Goal: Check status: Check status

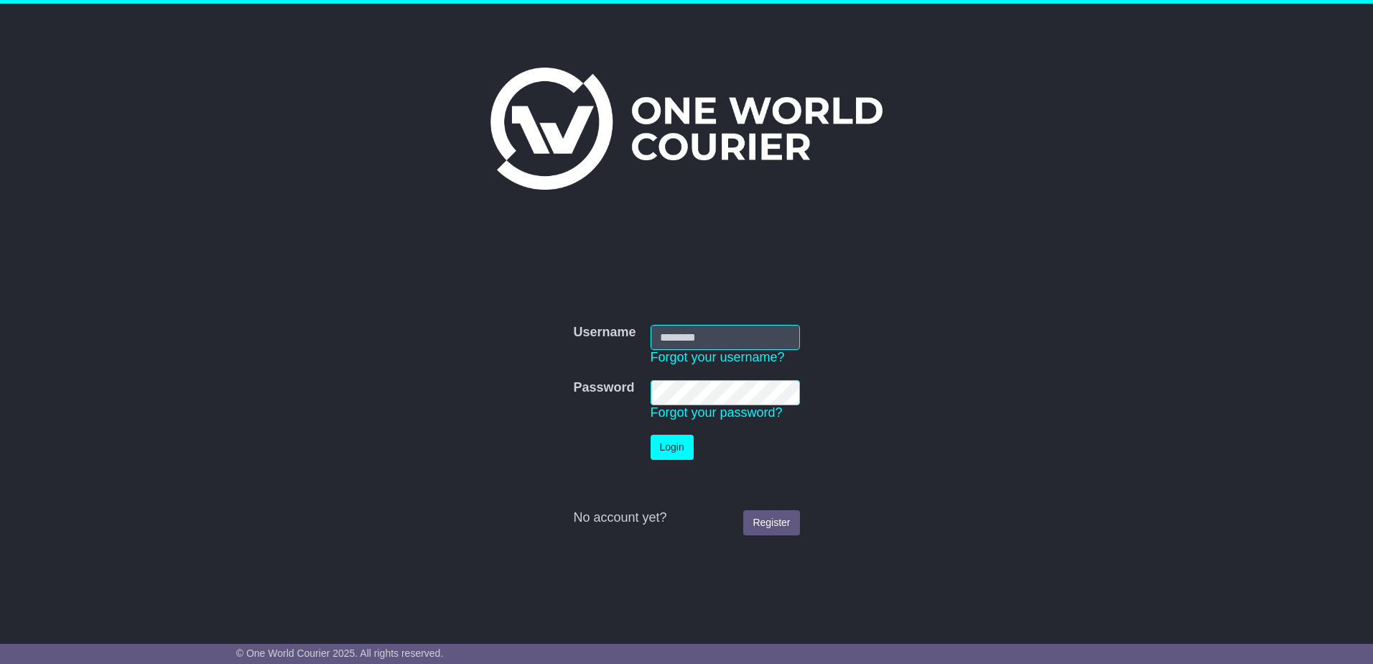
type input "**********"
click at [673, 445] on button "Login" at bounding box center [672, 447] width 43 height 25
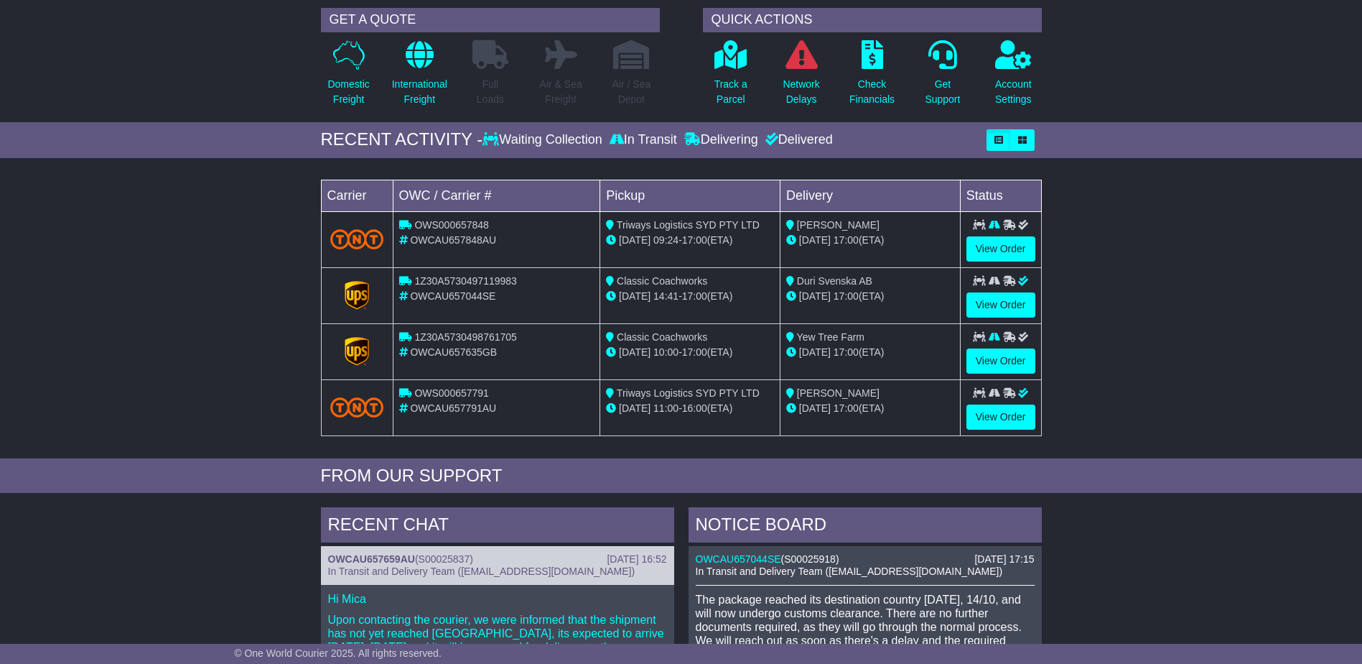
scroll to position [215, 0]
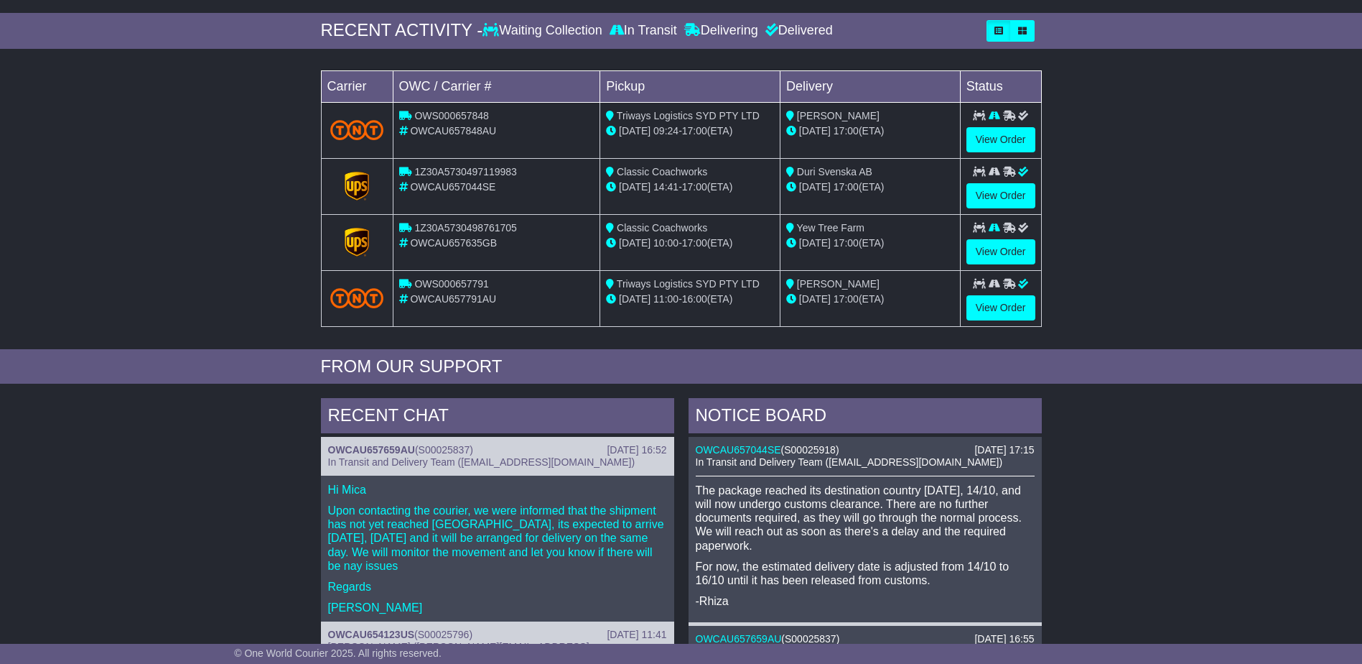
drag, startPoint x: 167, startPoint y: 516, endPoint x: 145, endPoint y: 547, distance: 38.7
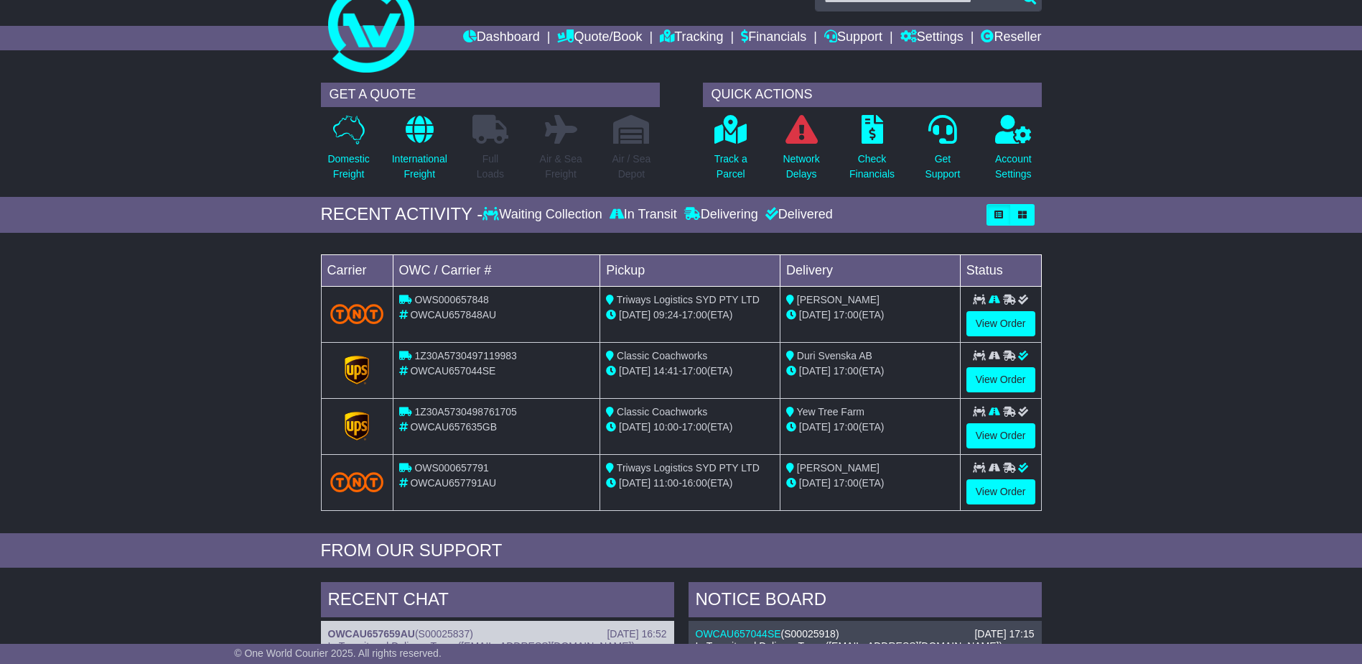
scroll to position [0, 0]
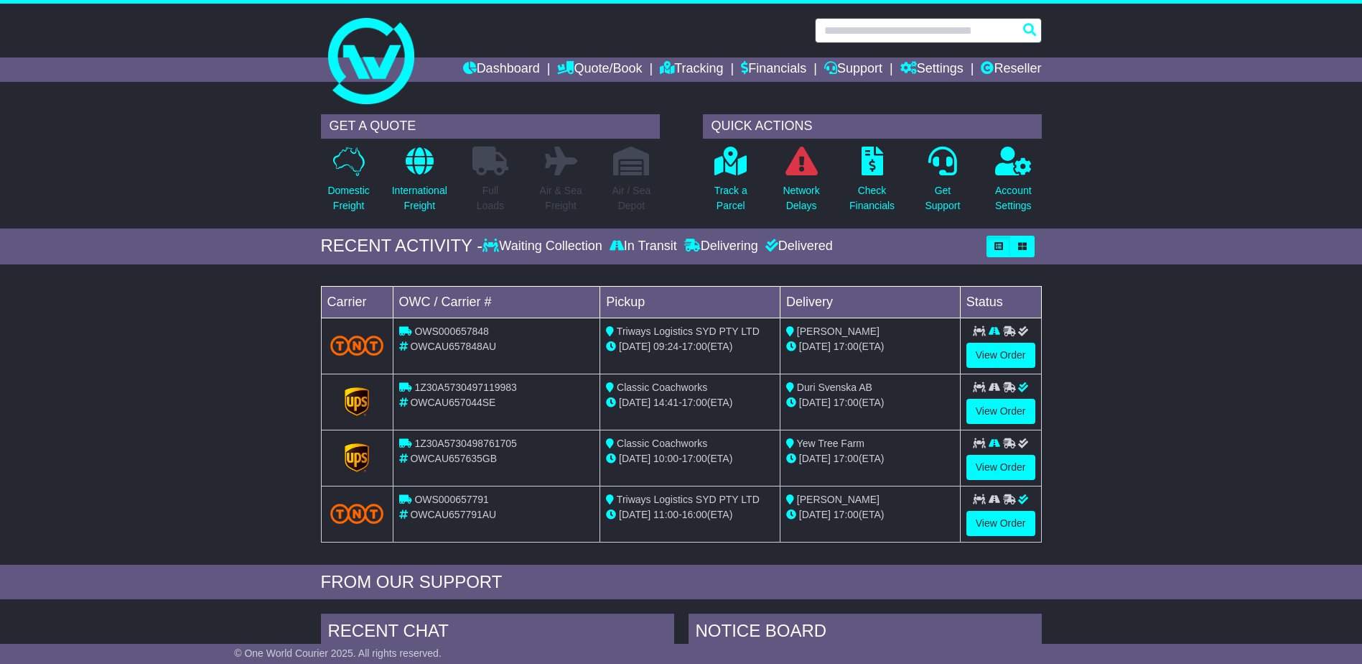
click at [875, 29] on input "text" at bounding box center [928, 30] width 227 height 25
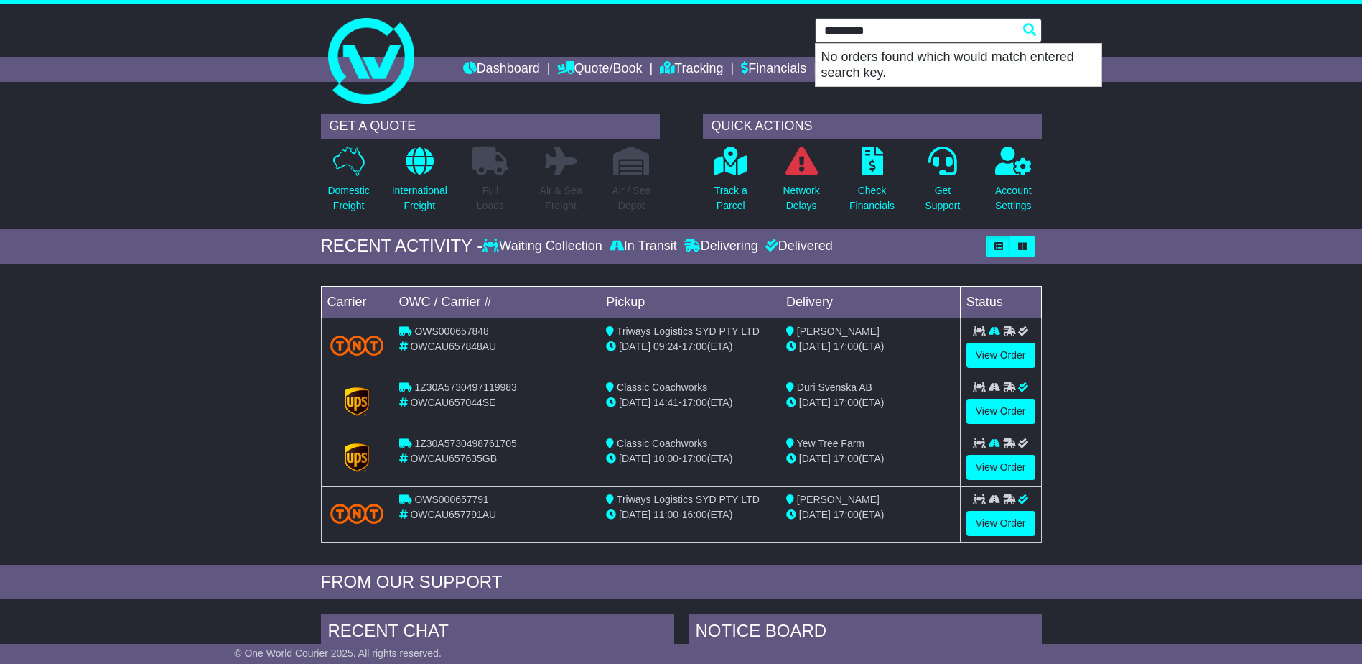
drag, startPoint x: 889, startPoint y: 47, endPoint x: 901, endPoint y: 40, distance: 13.8
click at [890, 47] on p "No orders found which would match entered search key." at bounding box center [959, 65] width 286 height 42
drag, startPoint x: 899, startPoint y: 34, endPoint x: 219, endPoint y: 0, distance: 681.0
click at [350, 19] on div "********* No orders found which would match entered search key." at bounding box center [681, 30] width 735 height 25
type input "**********"
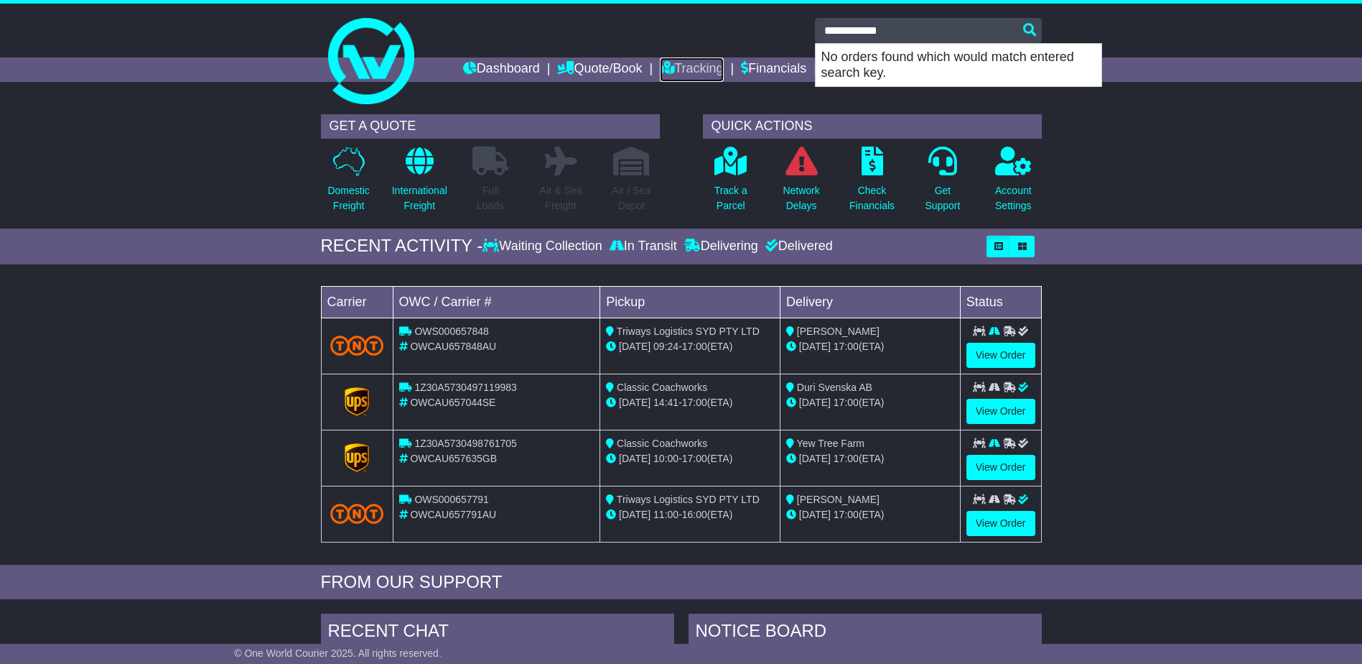
drag, startPoint x: 673, startPoint y: 65, endPoint x: 683, endPoint y: 88, distance: 25.1
click at [672, 65] on link "Tracking" at bounding box center [691, 69] width 63 height 24
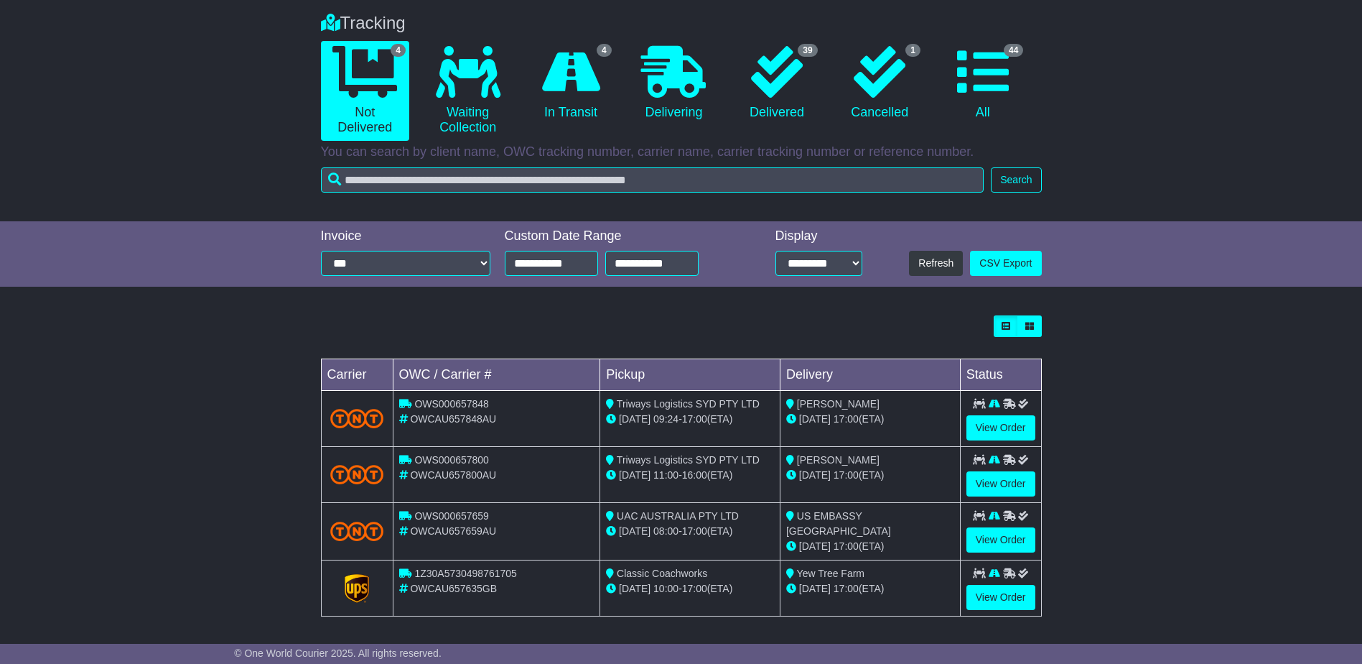
scroll to position [111, 0]
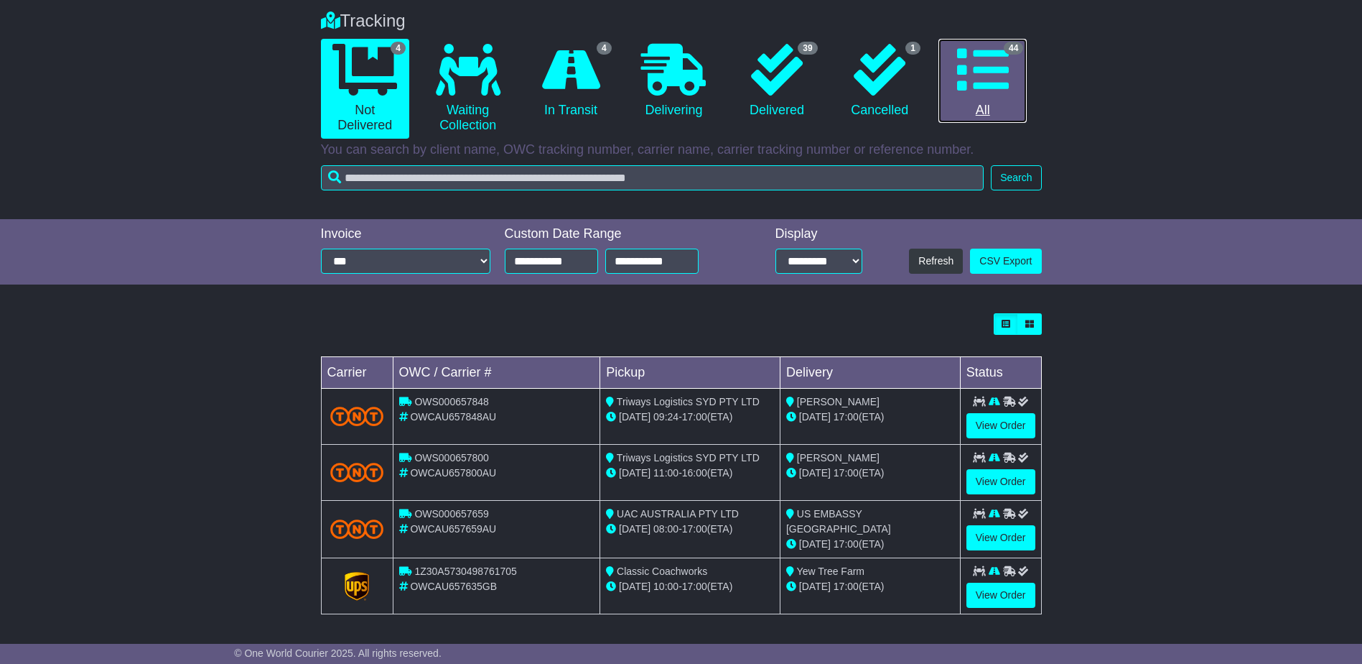
click at [956, 73] on link "44 All" at bounding box center [983, 81] width 88 height 85
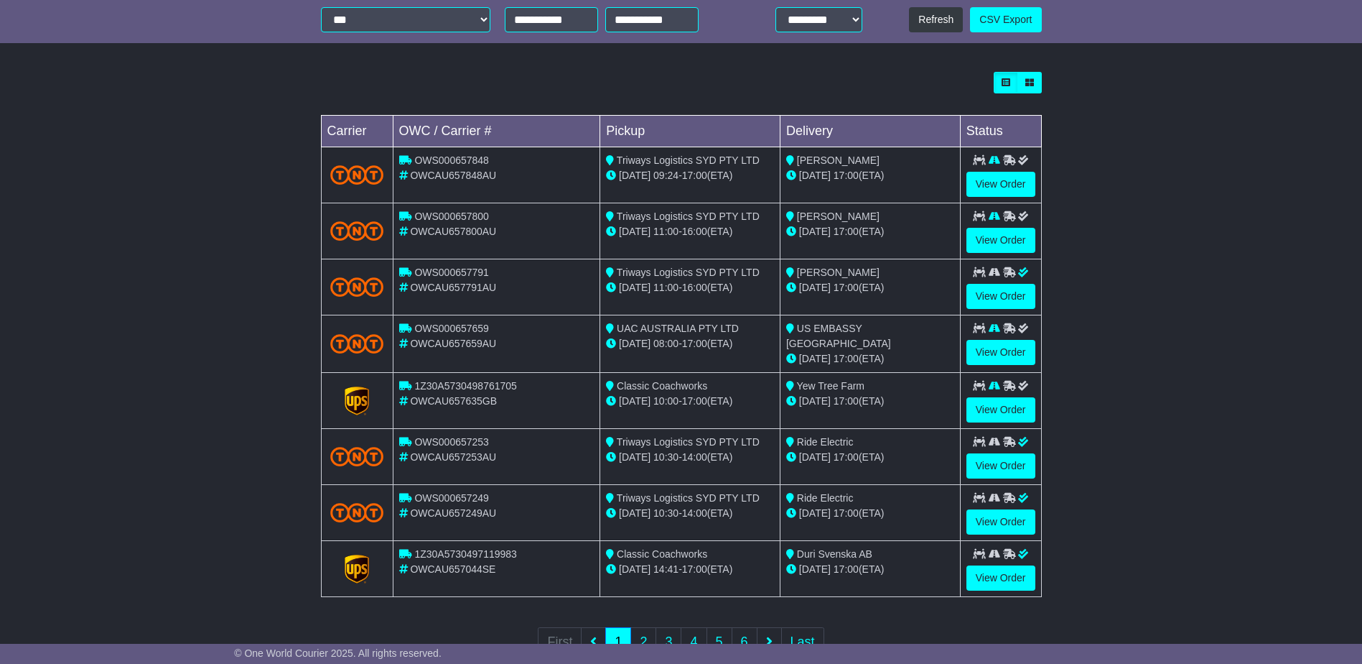
scroll to position [399, 0]
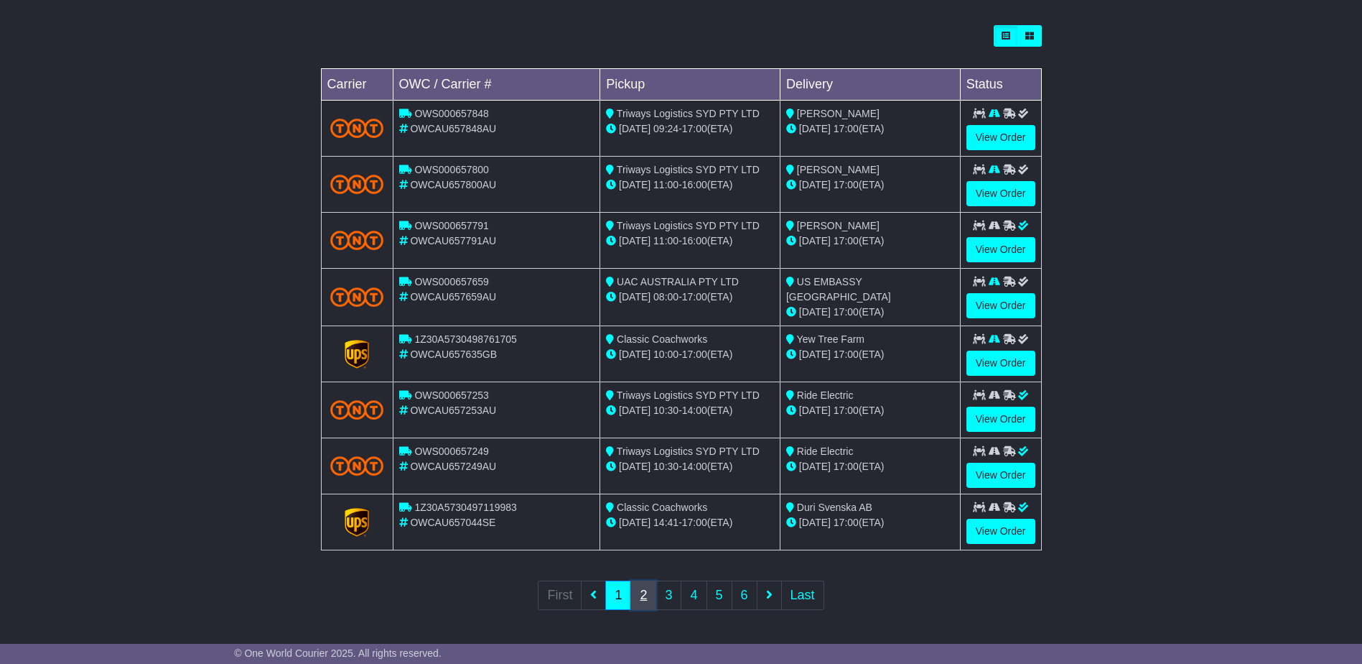
click at [648, 590] on link "2" at bounding box center [644, 594] width 26 height 29
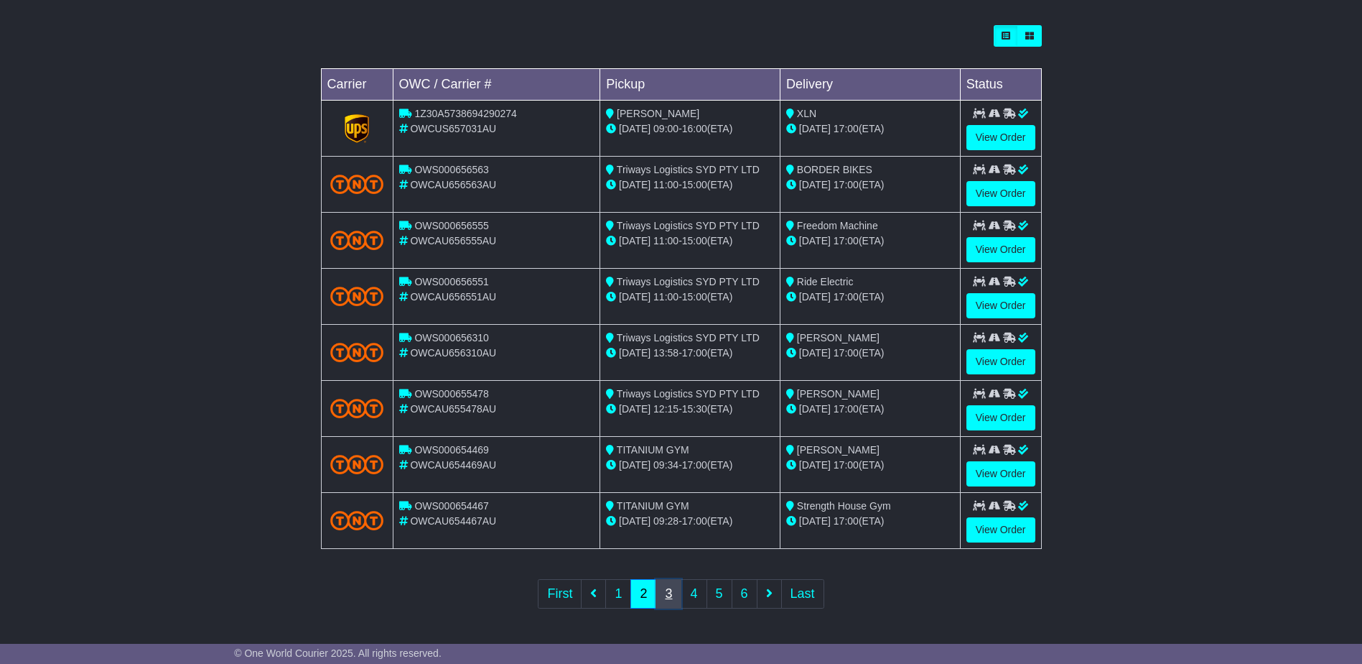
click at [667, 595] on link "3" at bounding box center [669, 593] width 26 height 29
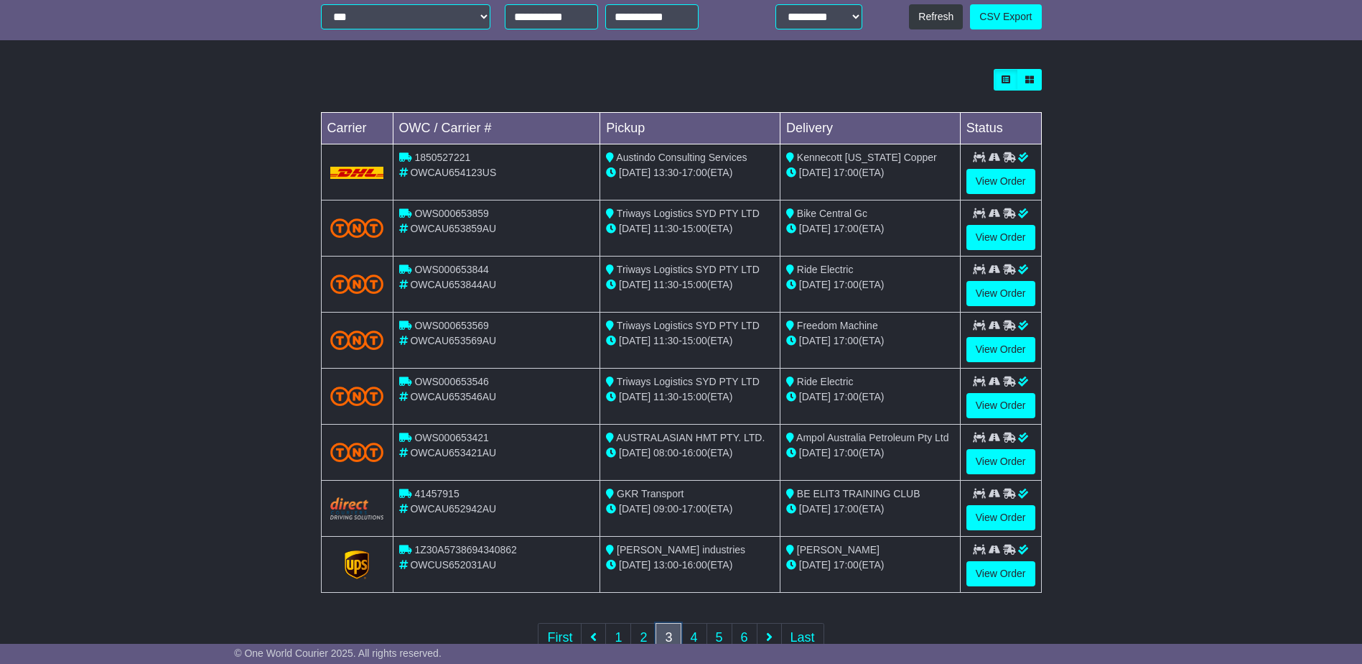
scroll to position [359, 0]
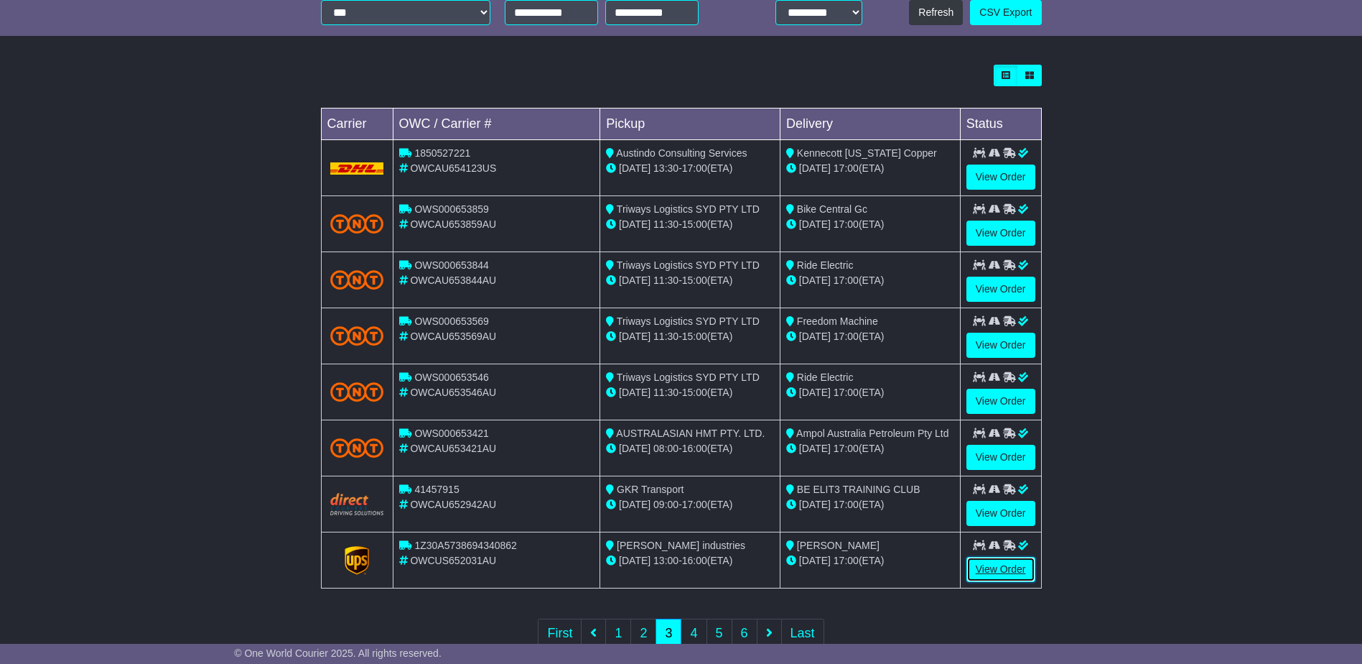
drag, startPoint x: 987, startPoint y: 568, endPoint x: 995, endPoint y: 575, distance: 10.7
click at [988, 568] on link "View Order" at bounding box center [1001, 569] width 69 height 25
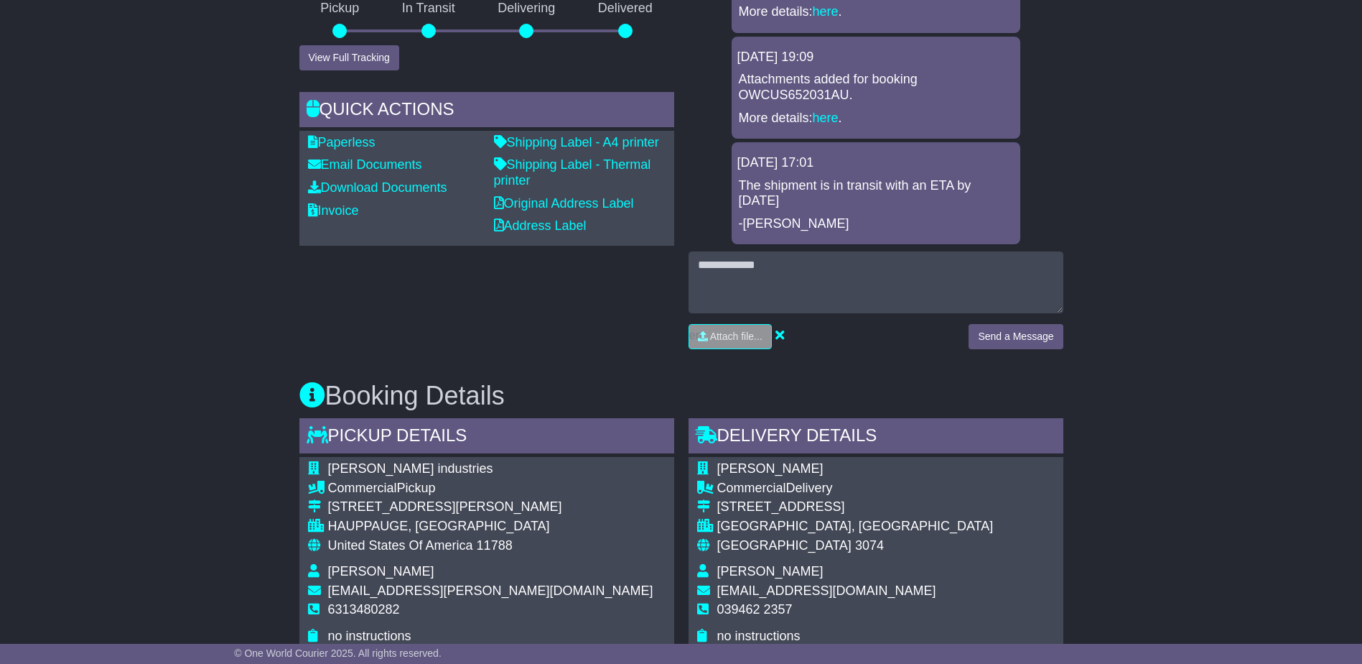
scroll to position [575, 0]
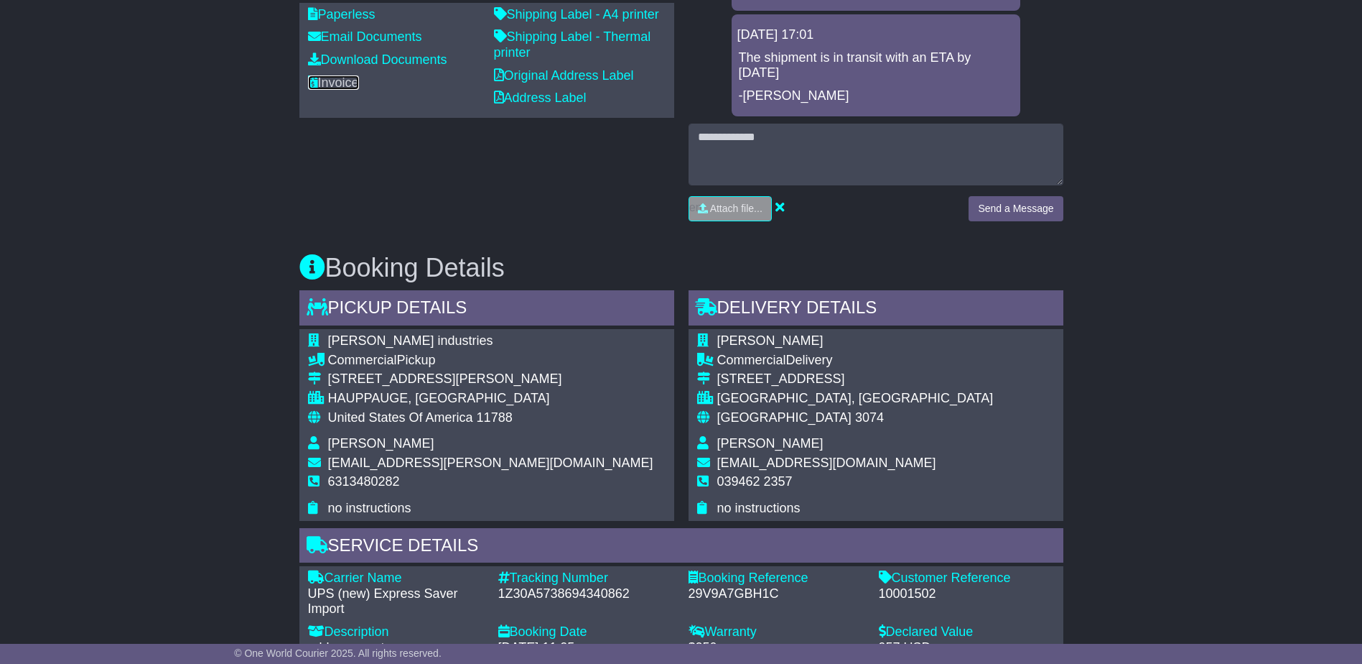
drag, startPoint x: 351, startPoint y: 78, endPoint x: 353, endPoint y: 87, distance: 8.9
click at [352, 79] on link "Invoice" at bounding box center [333, 82] width 51 height 14
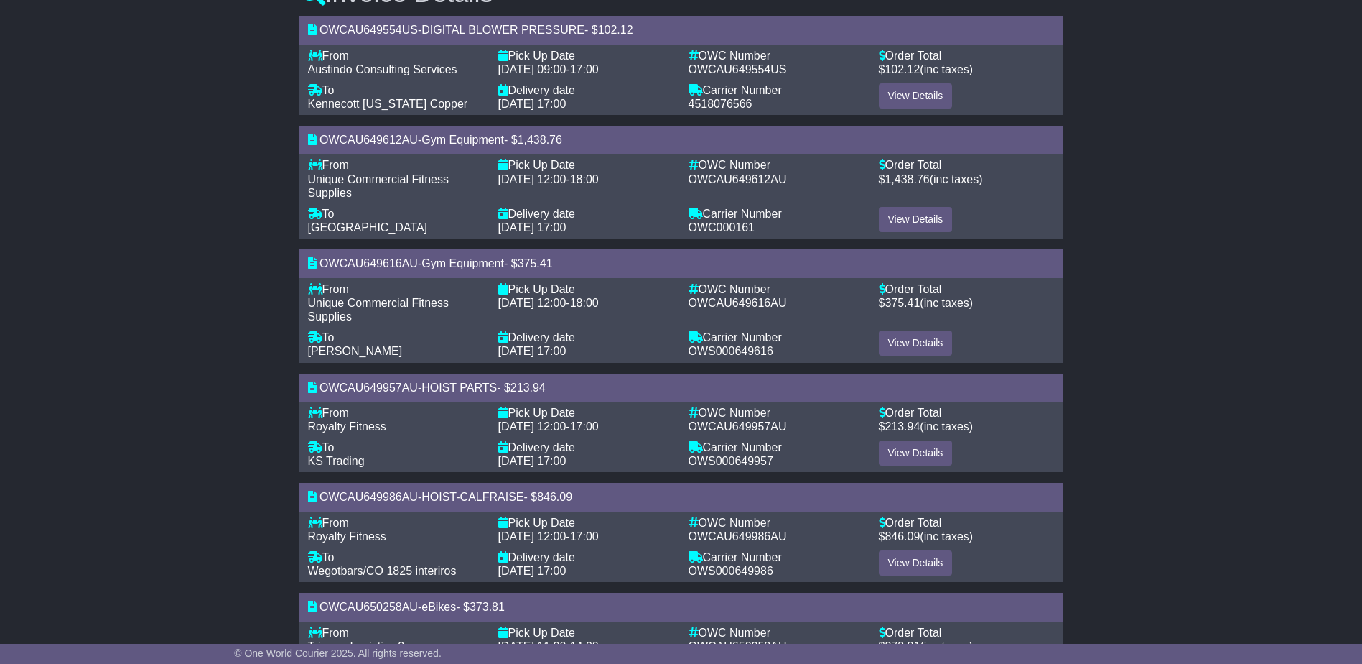
scroll to position [313, 0]
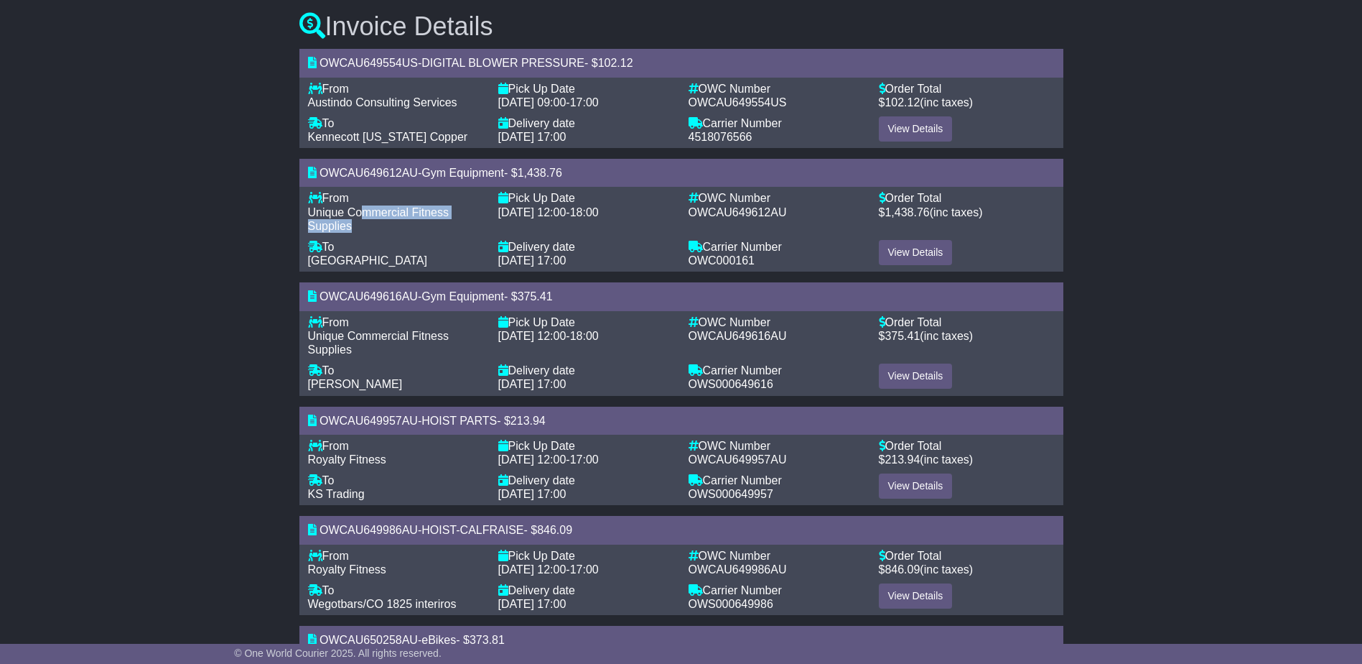
click at [365, 218] on div "Unique Commercial Fitness Supplies" at bounding box center [396, 218] width 176 height 27
drag, startPoint x: 365, startPoint y: 218, endPoint x: 366, endPoint y: 335, distance: 117.1
click at [366, 335] on span "Unique Commercial Fitness Supplies" at bounding box center [378, 343] width 141 height 26
click at [386, 458] on div "Royalty Fitness" at bounding box center [396, 459] width 176 height 14
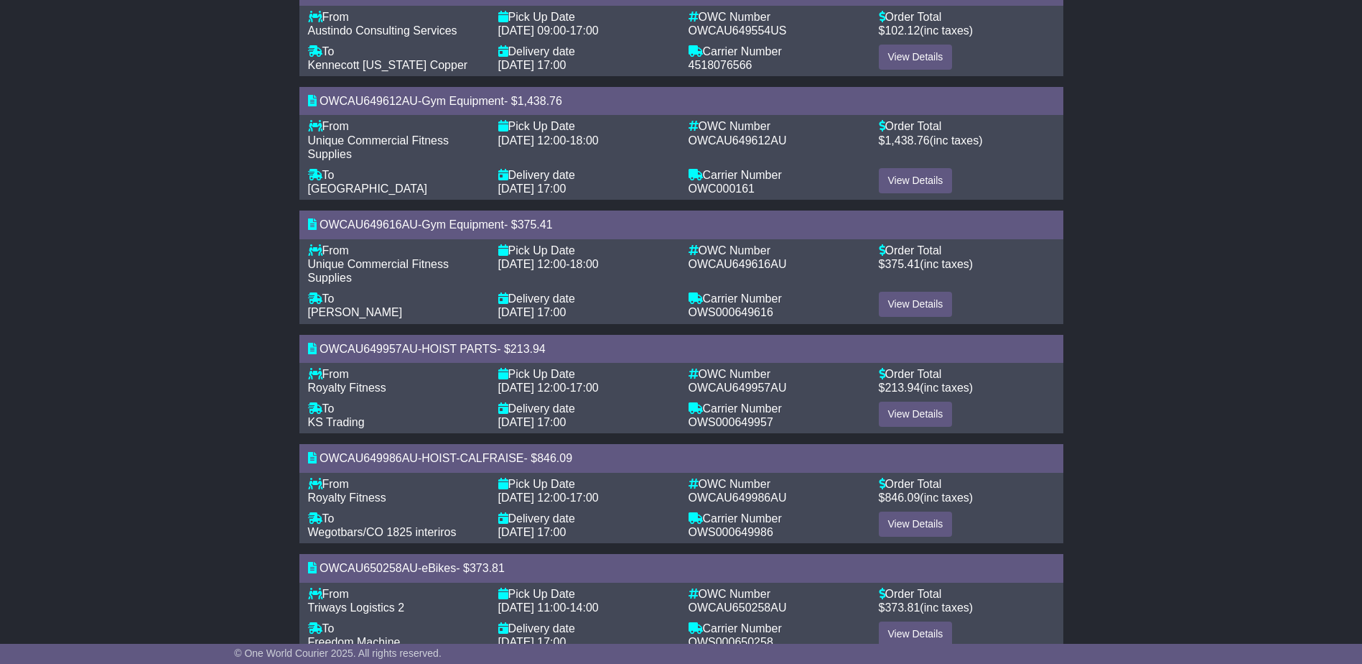
drag, startPoint x: 360, startPoint y: 482, endPoint x: 362, endPoint y: 491, distance: 8.9
click at [361, 488] on div "From -" at bounding box center [396, 484] width 176 height 14
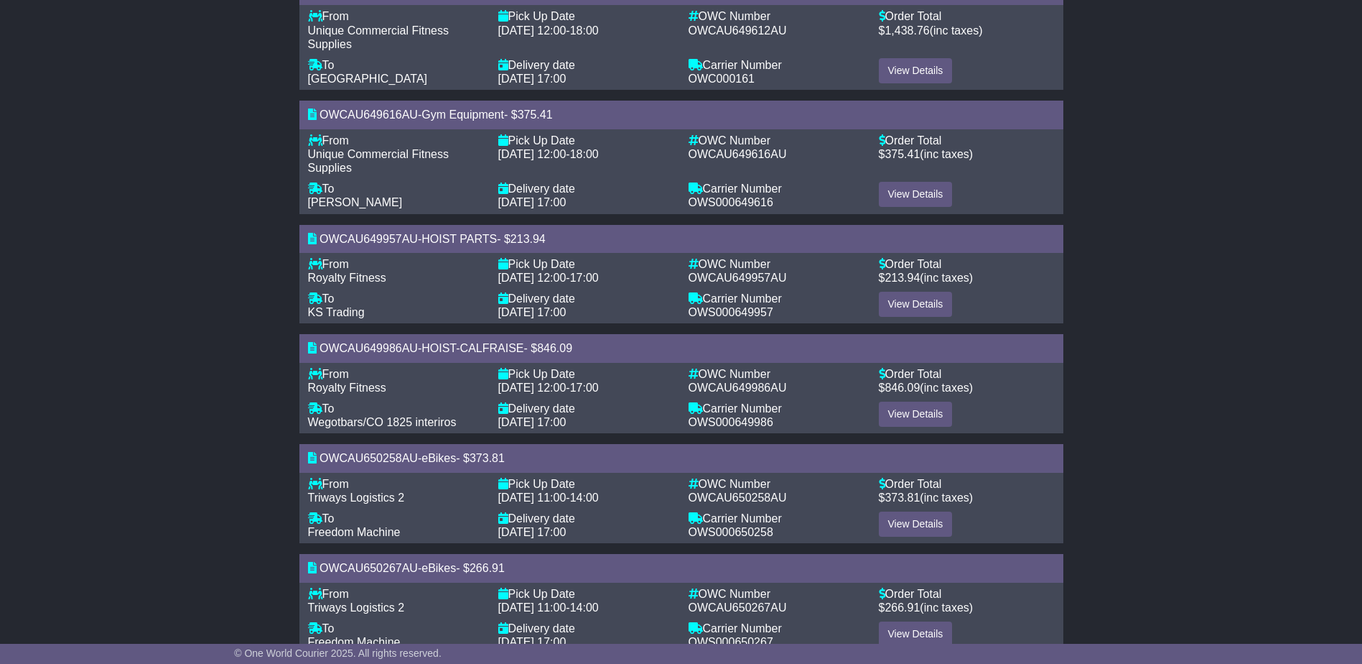
scroll to position [529, 0]
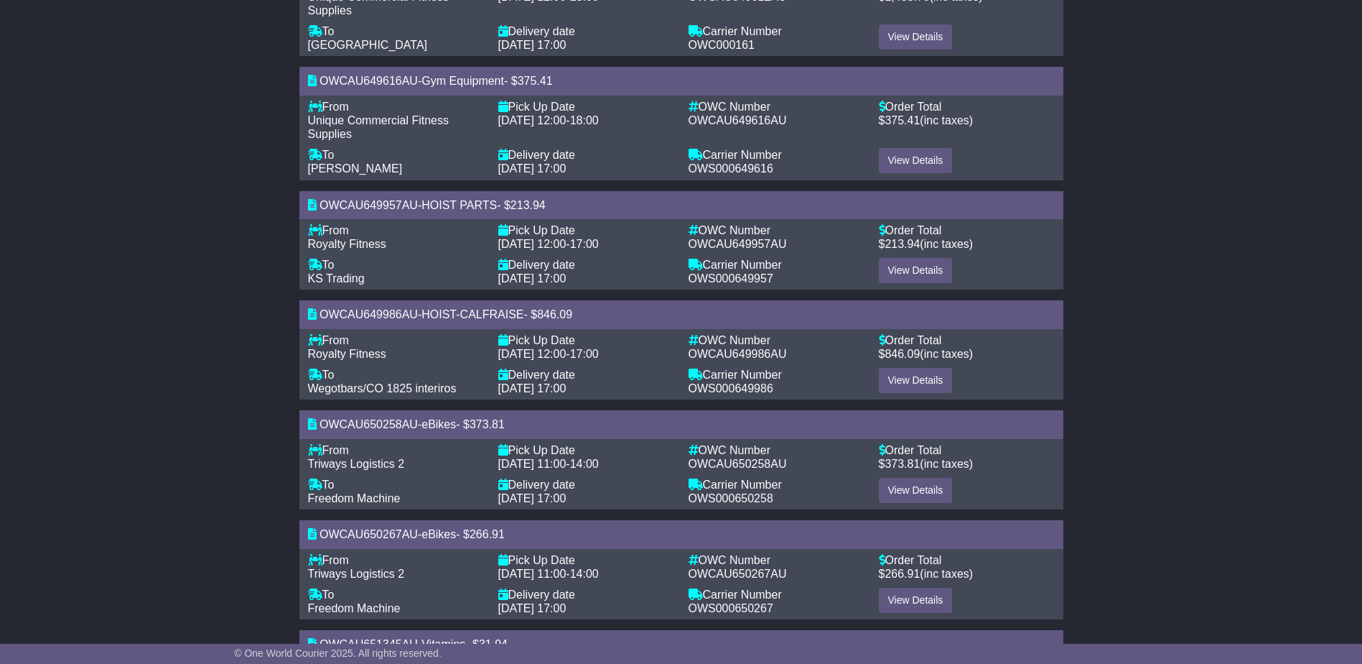
click at [386, 473] on div "From - Triways Logistics 2 To - Freedom Machine Pick Up Date - [DATE] 11:00 - 1…" at bounding box center [681, 474] width 761 height 62
drag, startPoint x: 386, startPoint y: 473, endPoint x: 335, endPoint y: 570, distance: 109.3
click at [335, 570] on span "Triways Logistics 2" at bounding box center [356, 573] width 97 height 12
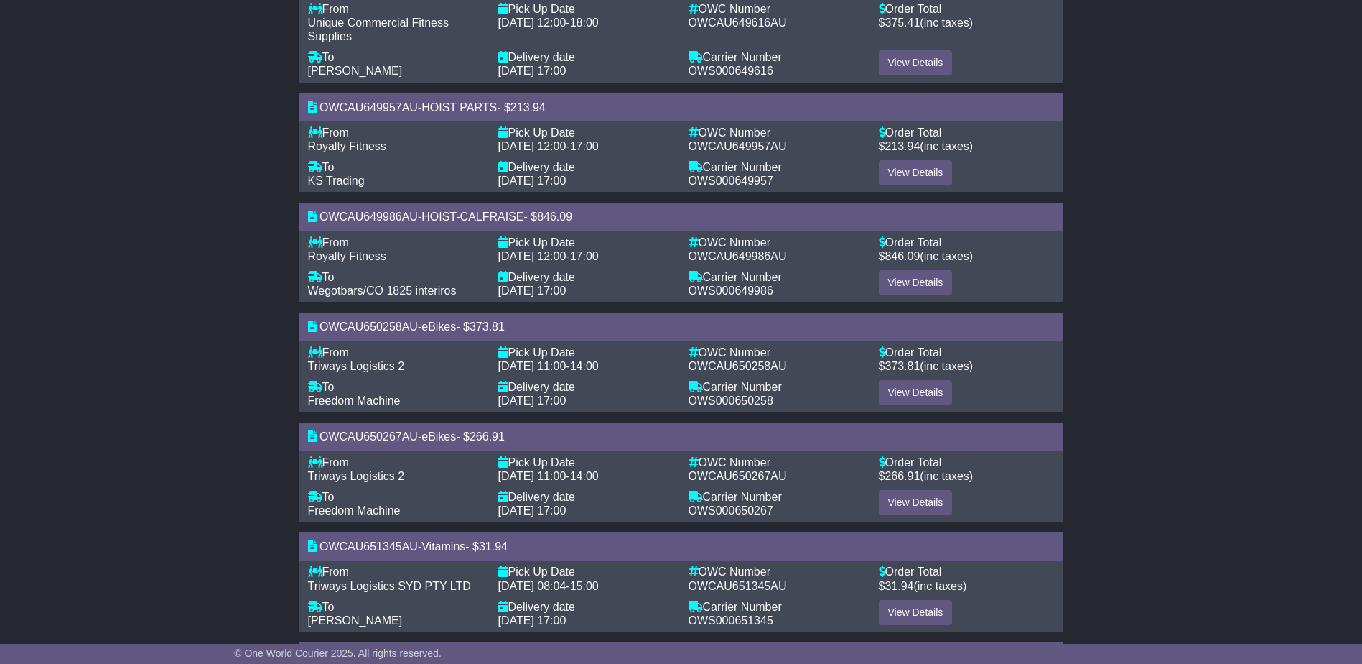
scroll to position [744, 0]
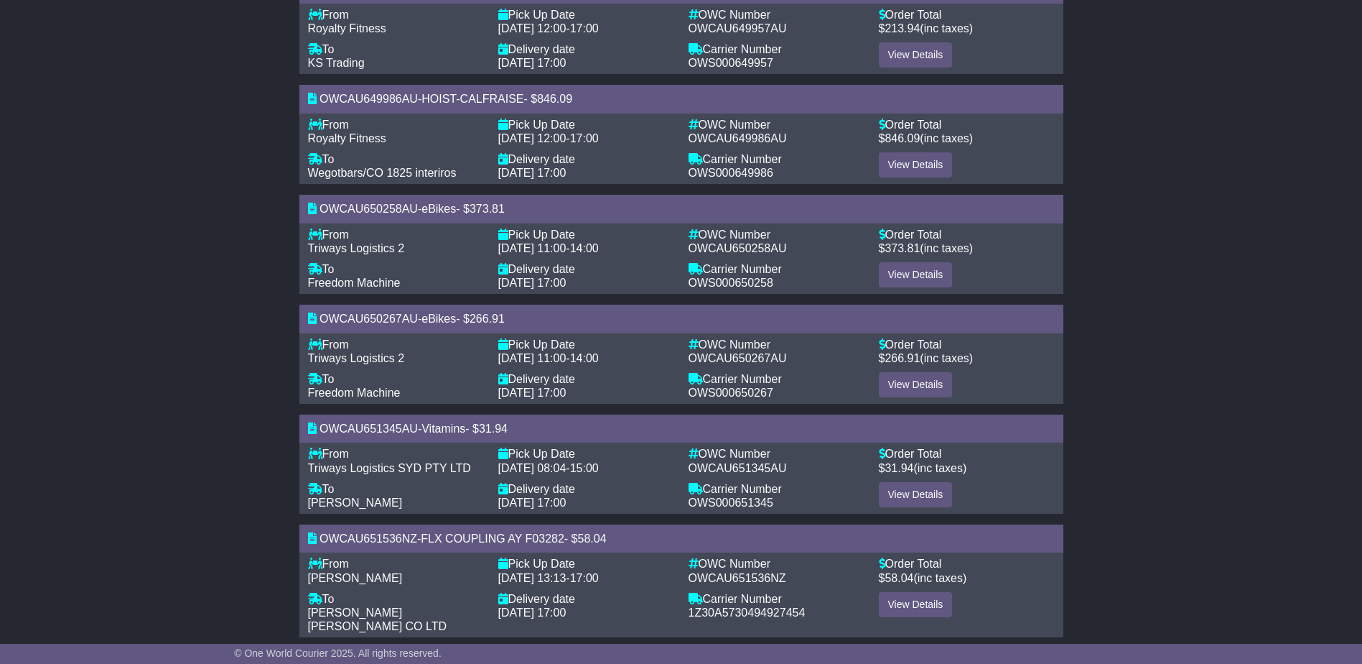
drag, startPoint x: 344, startPoint y: 485, endPoint x: 343, endPoint y: 492, distance: 7.2
click at [344, 487] on div "To -" at bounding box center [396, 489] width 176 height 14
click at [333, 572] on span "[PERSON_NAME]" at bounding box center [355, 578] width 95 height 12
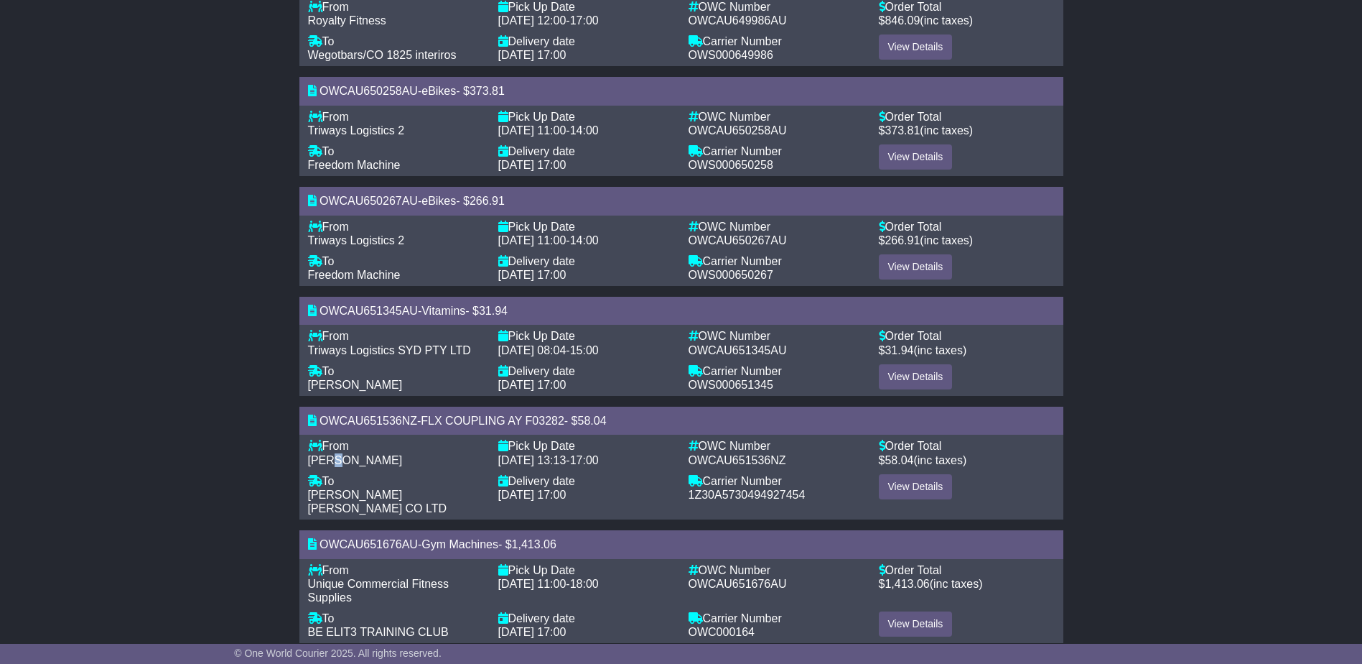
scroll to position [888, 0]
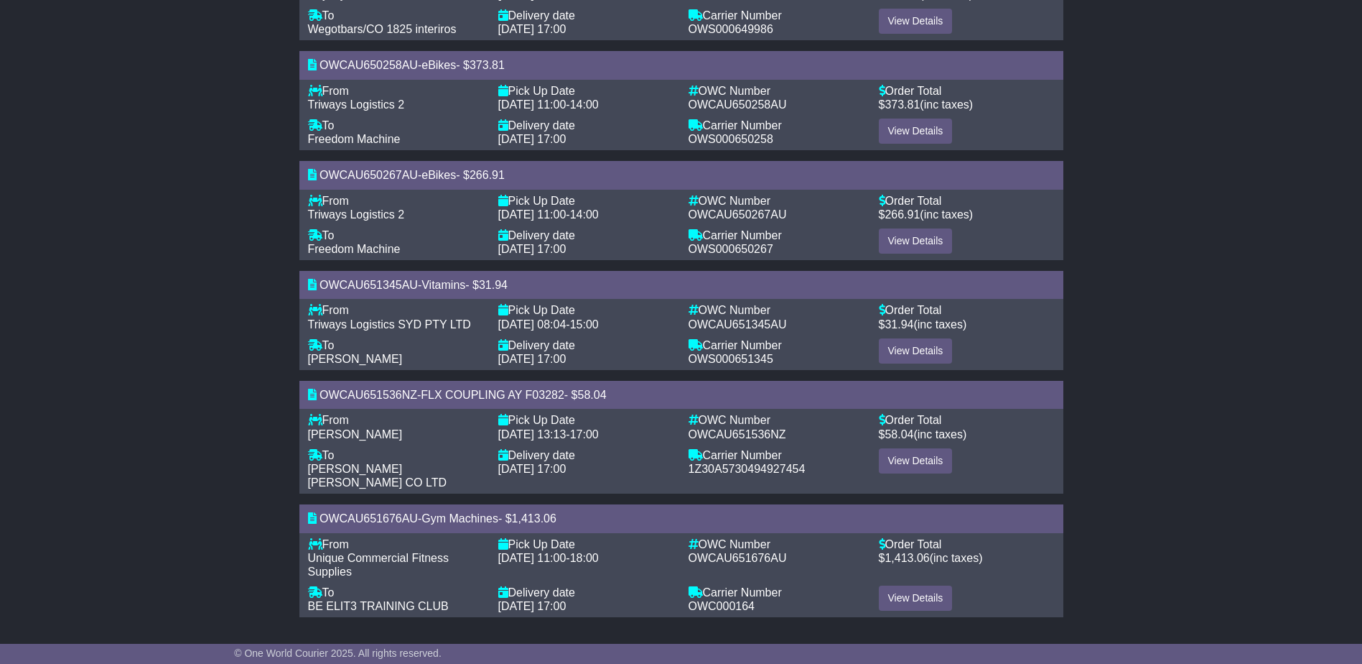
click at [358, 568] on div "Unique Commercial Fitness Supplies" at bounding box center [396, 564] width 176 height 27
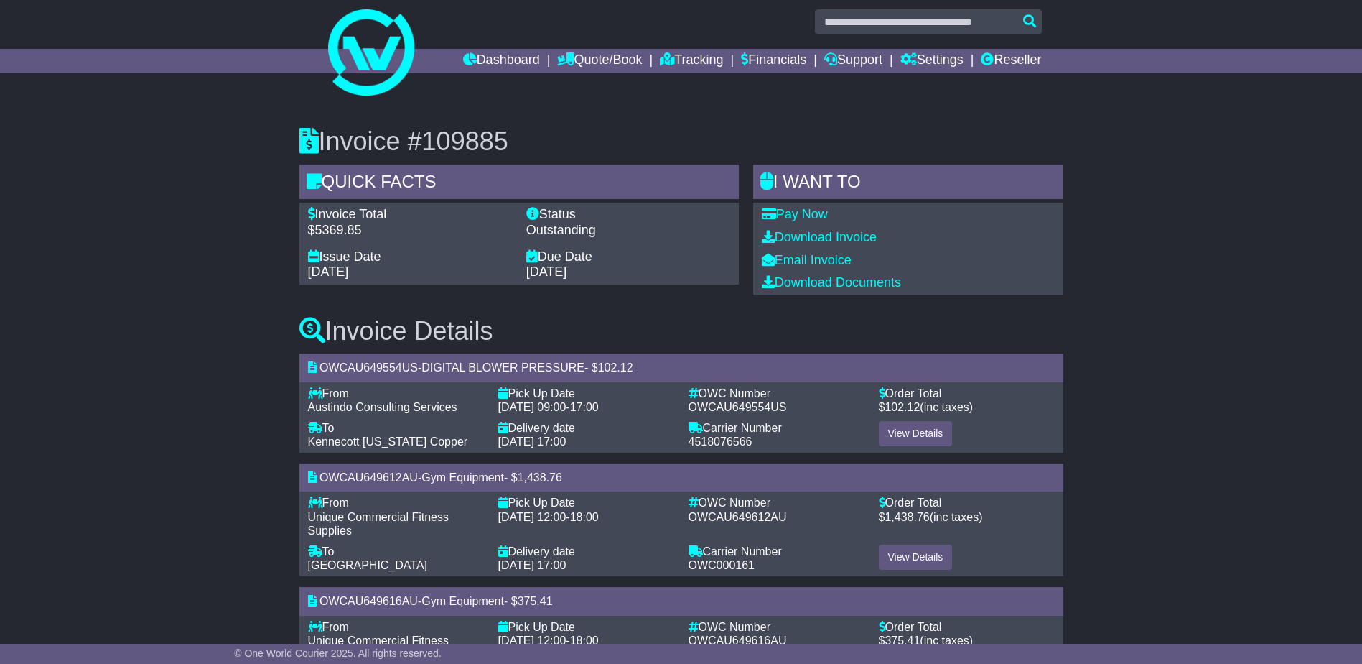
scroll to position [0, 0]
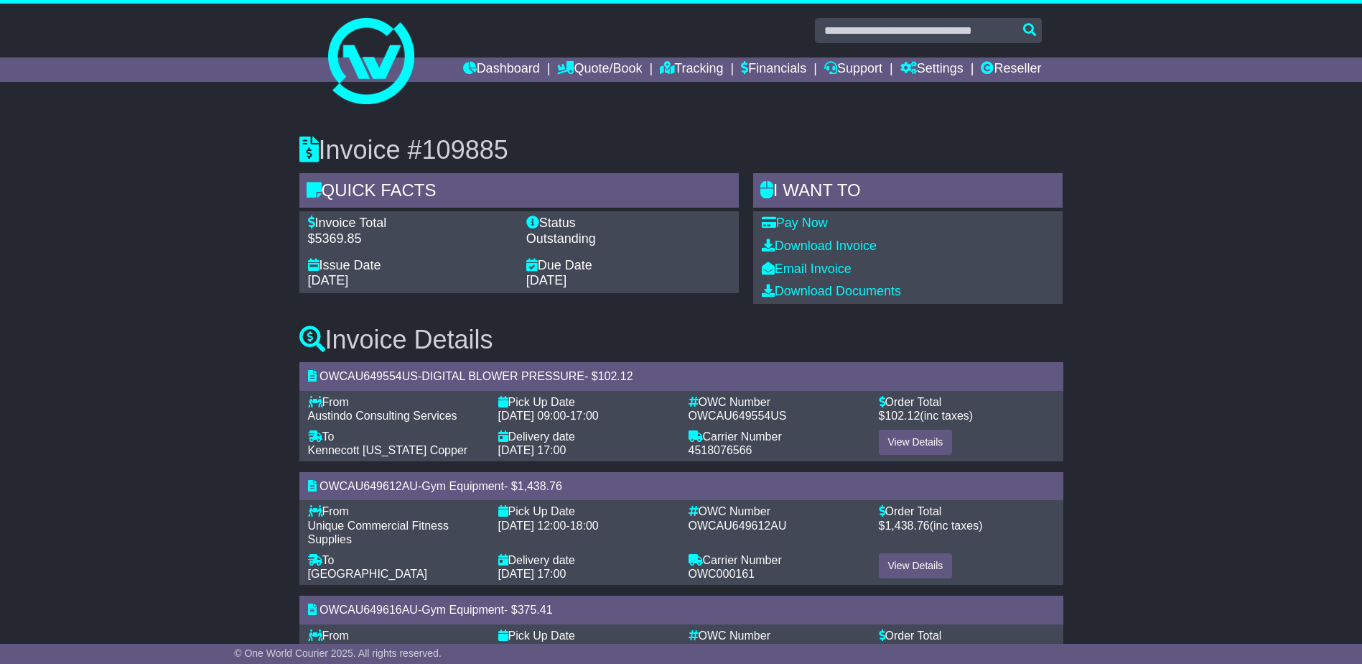
click at [428, 197] on div "Quick Facts" at bounding box center [519, 192] width 440 height 39
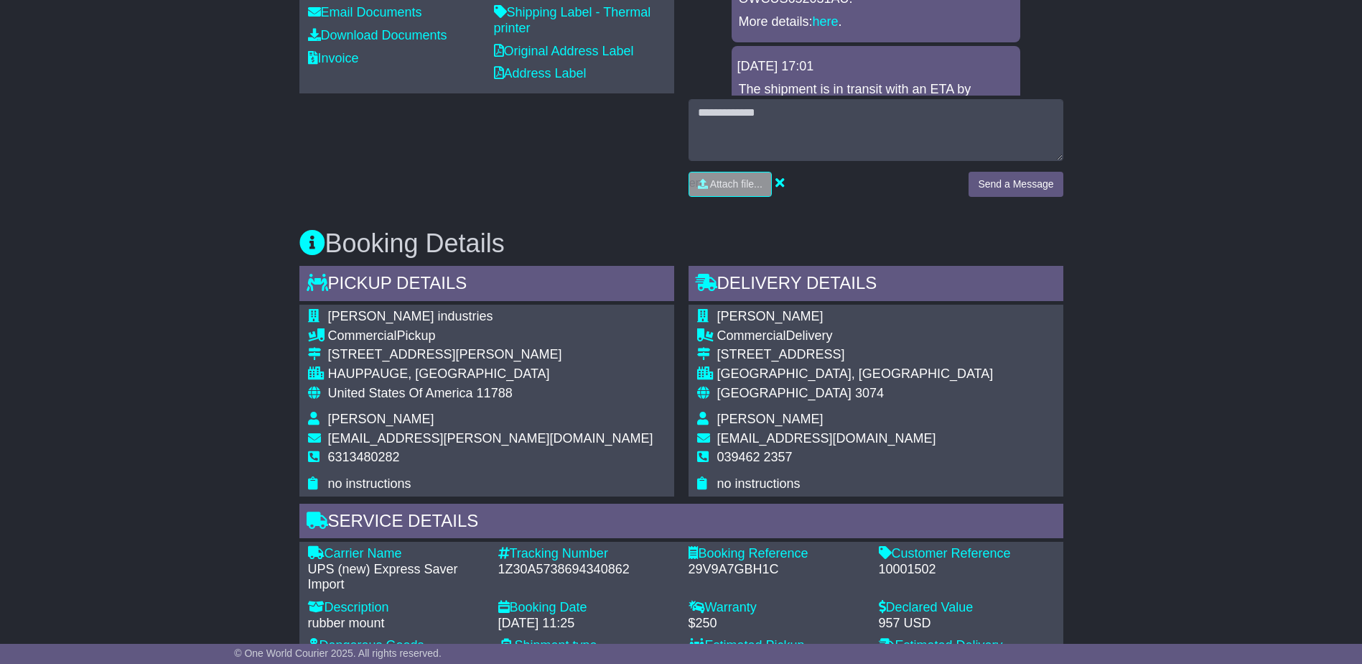
scroll to position [600, 0]
click at [593, 568] on div "1Z30A5738694340862" at bounding box center [586, 569] width 176 height 16
copy div "1Z30A5738694340862"
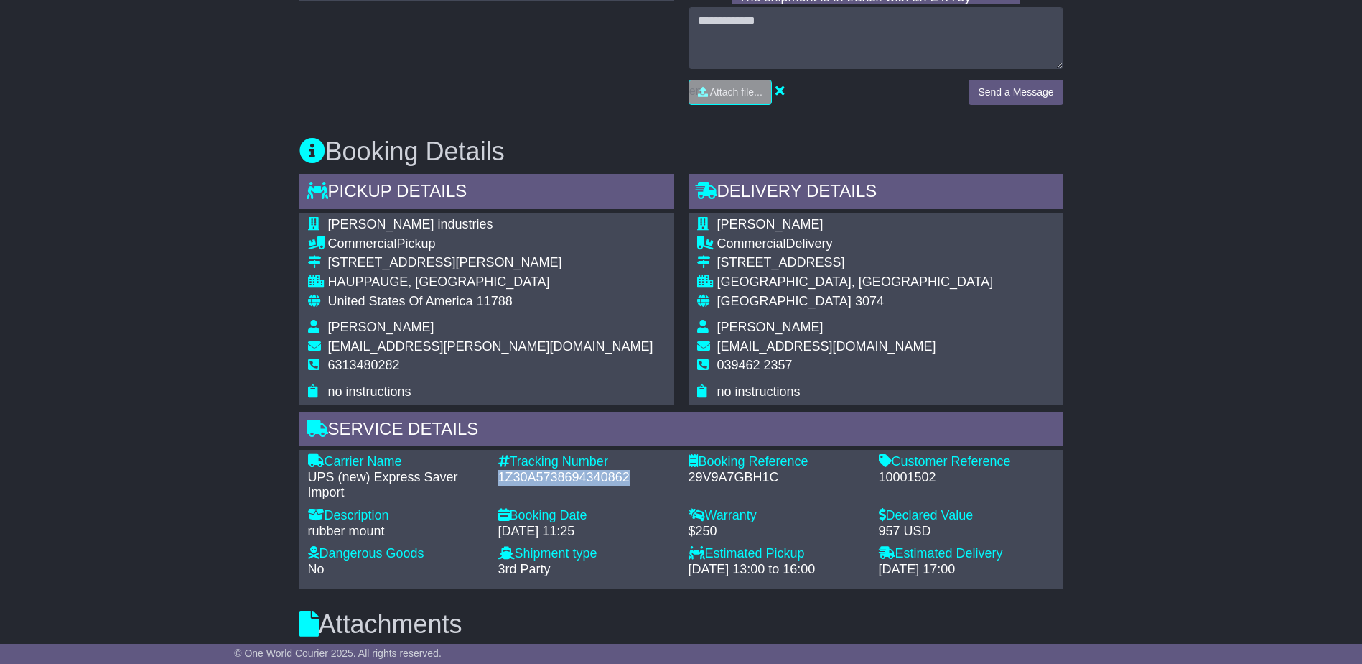
scroll to position [743, 0]
